Goal: Find specific page/section: Find specific page/section

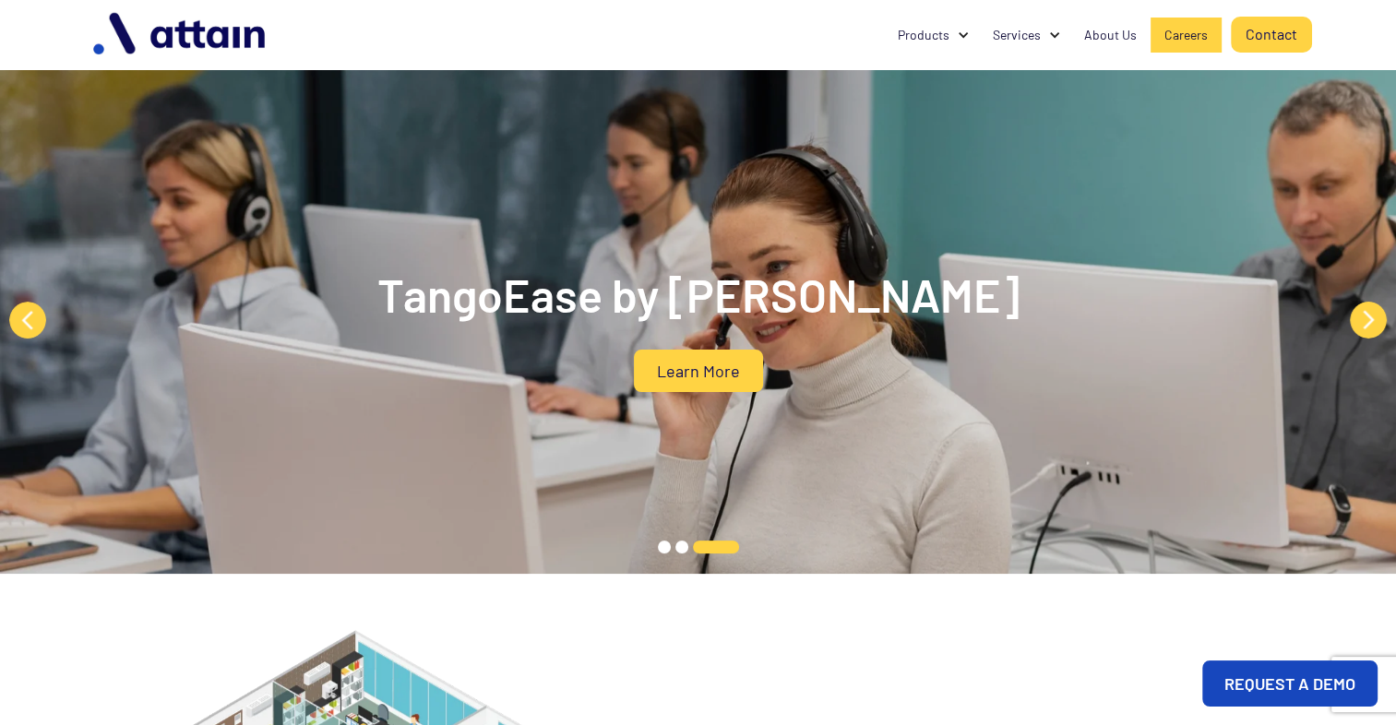
click at [1172, 32] on div "Careers" at bounding box center [1185, 35] width 43 height 18
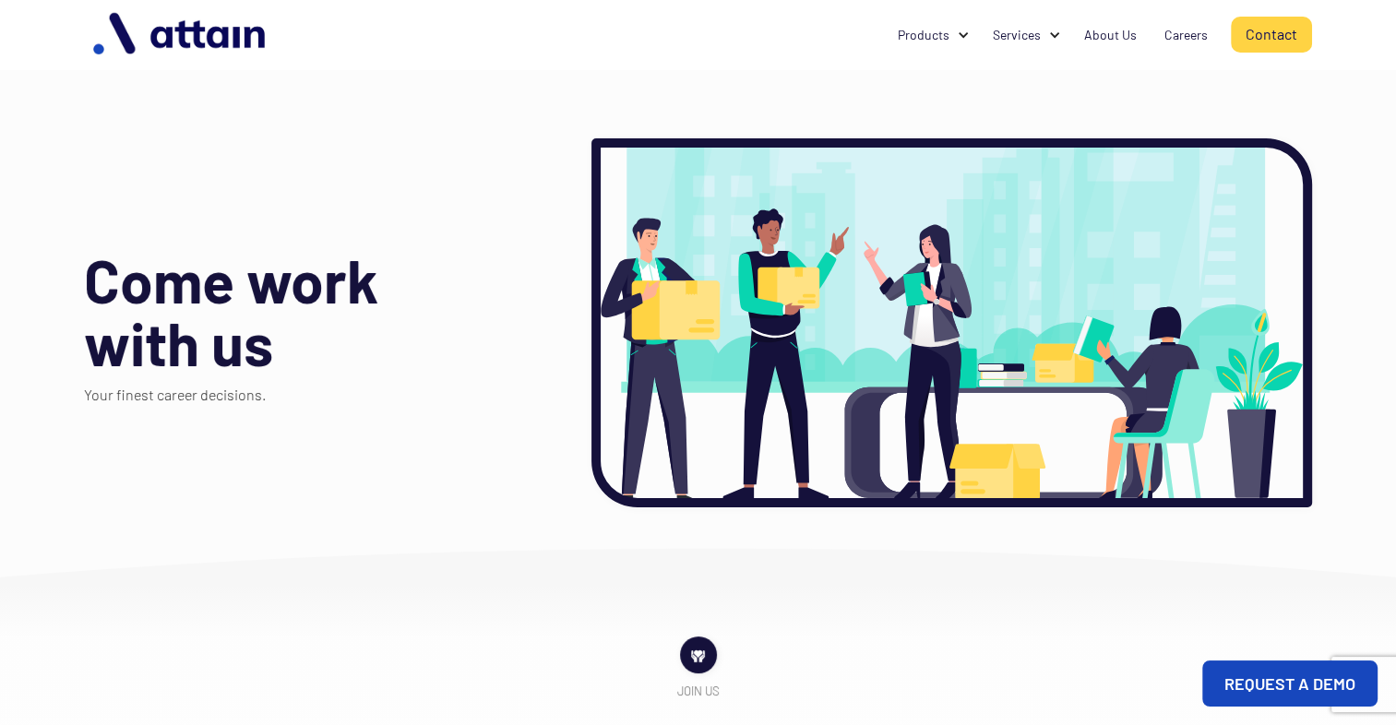
click at [827, 282] on div at bounding box center [951, 322] width 721 height 369
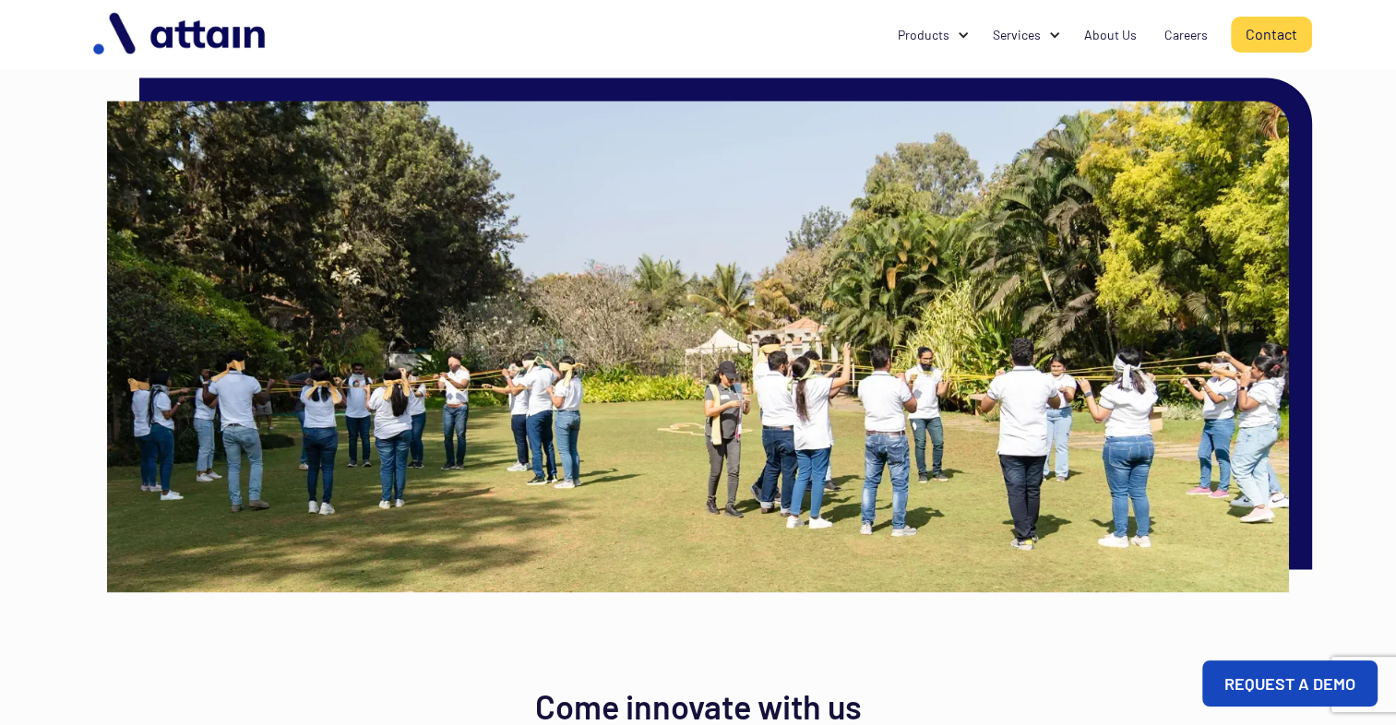
scroll to position [2669, 0]
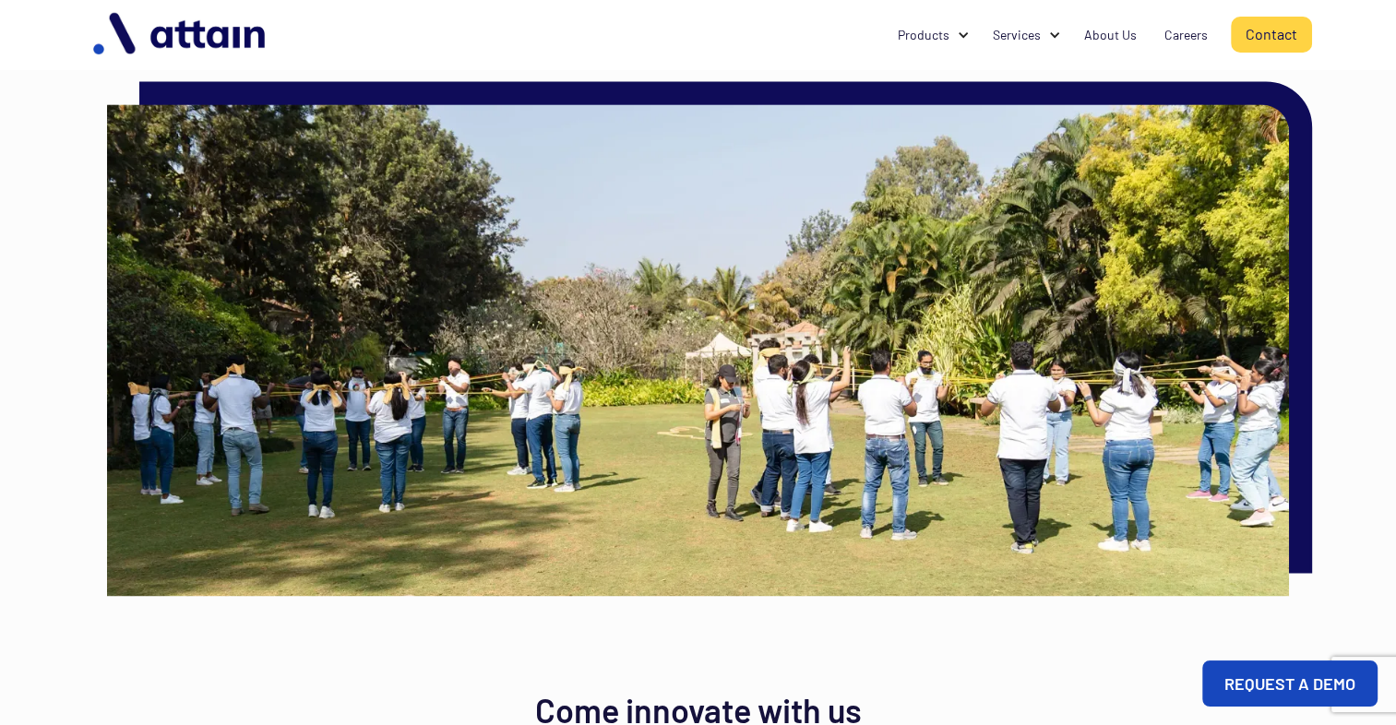
click at [559, 236] on img at bounding box center [698, 350] width 1182 height 492
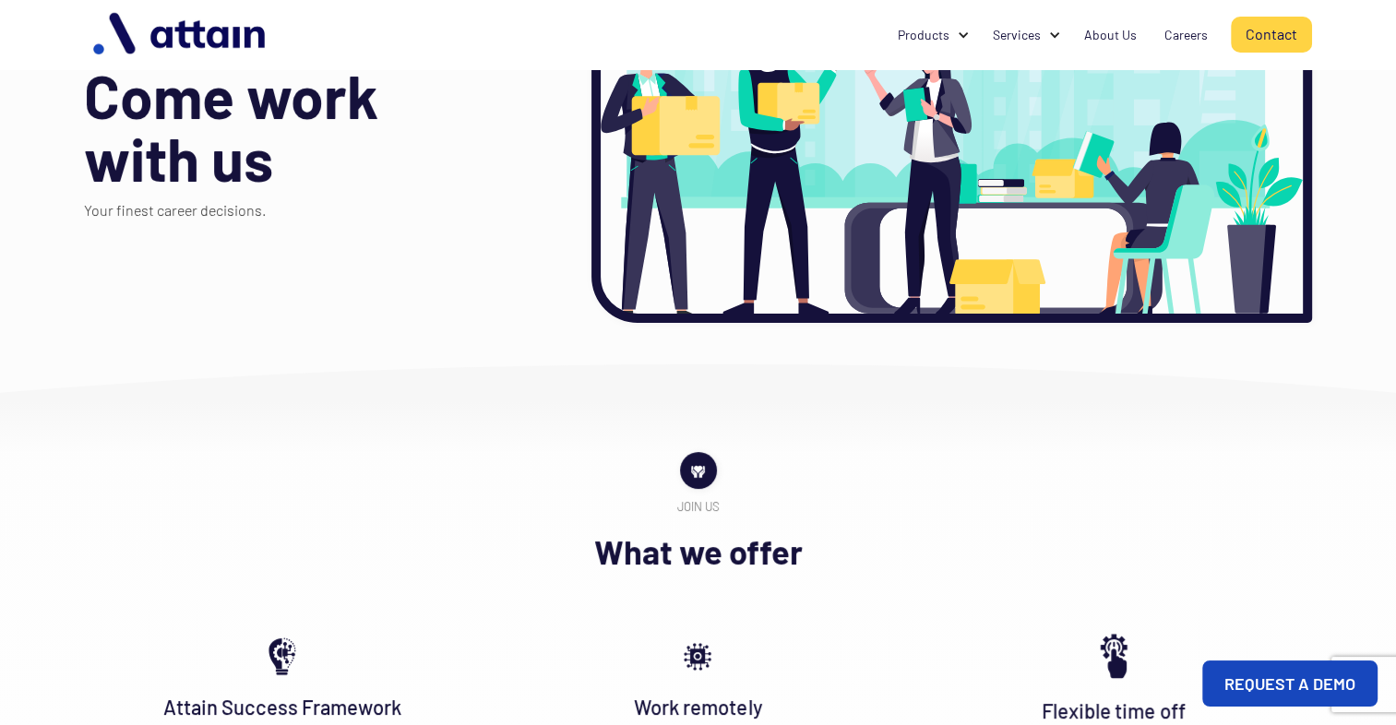
scroll to position [0, 0]
